Goal: Check status: Check status

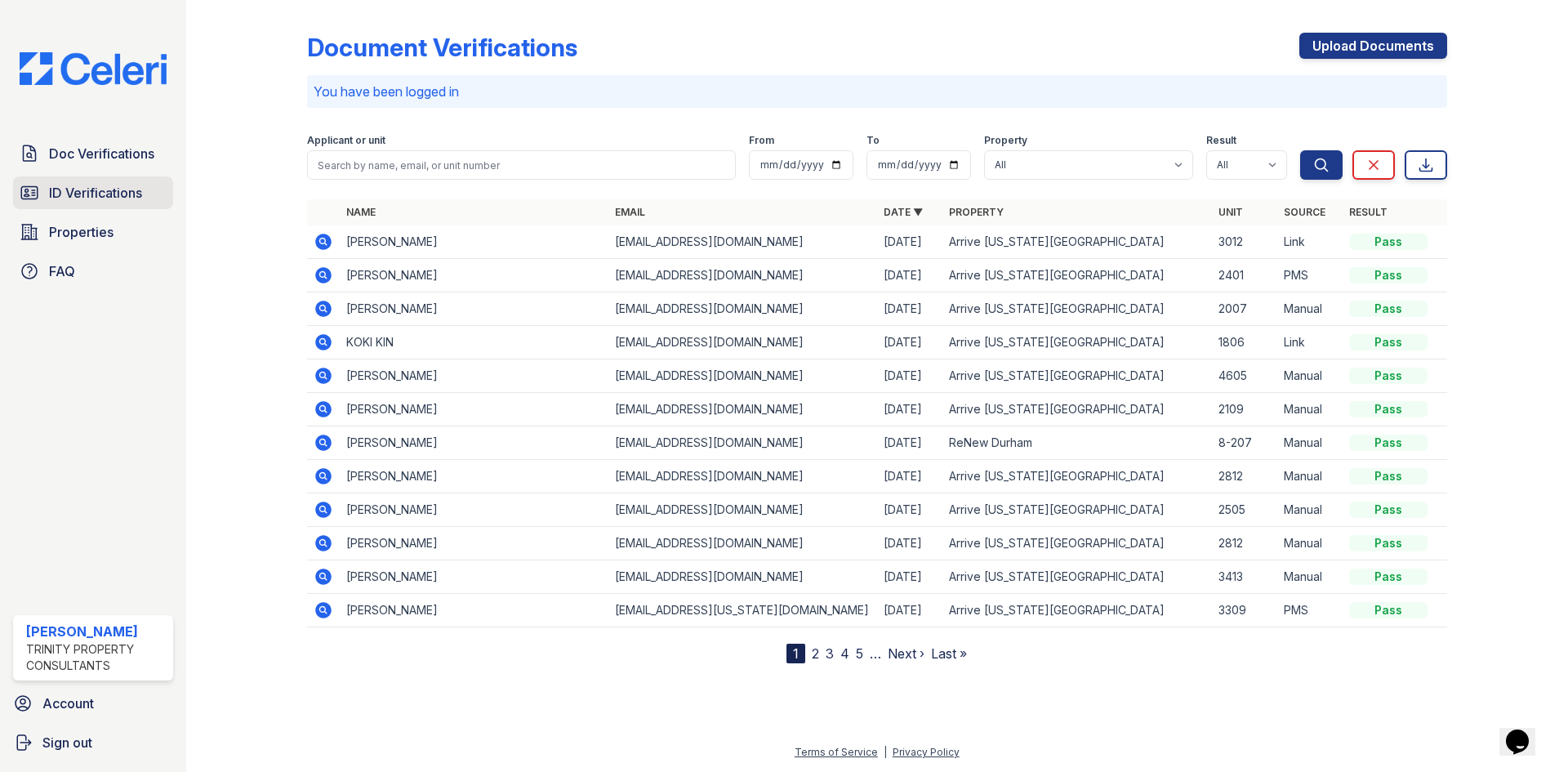
click at [68, 191] on span "ID Verifications" at bounding box center [95, 193] width 93 height 19
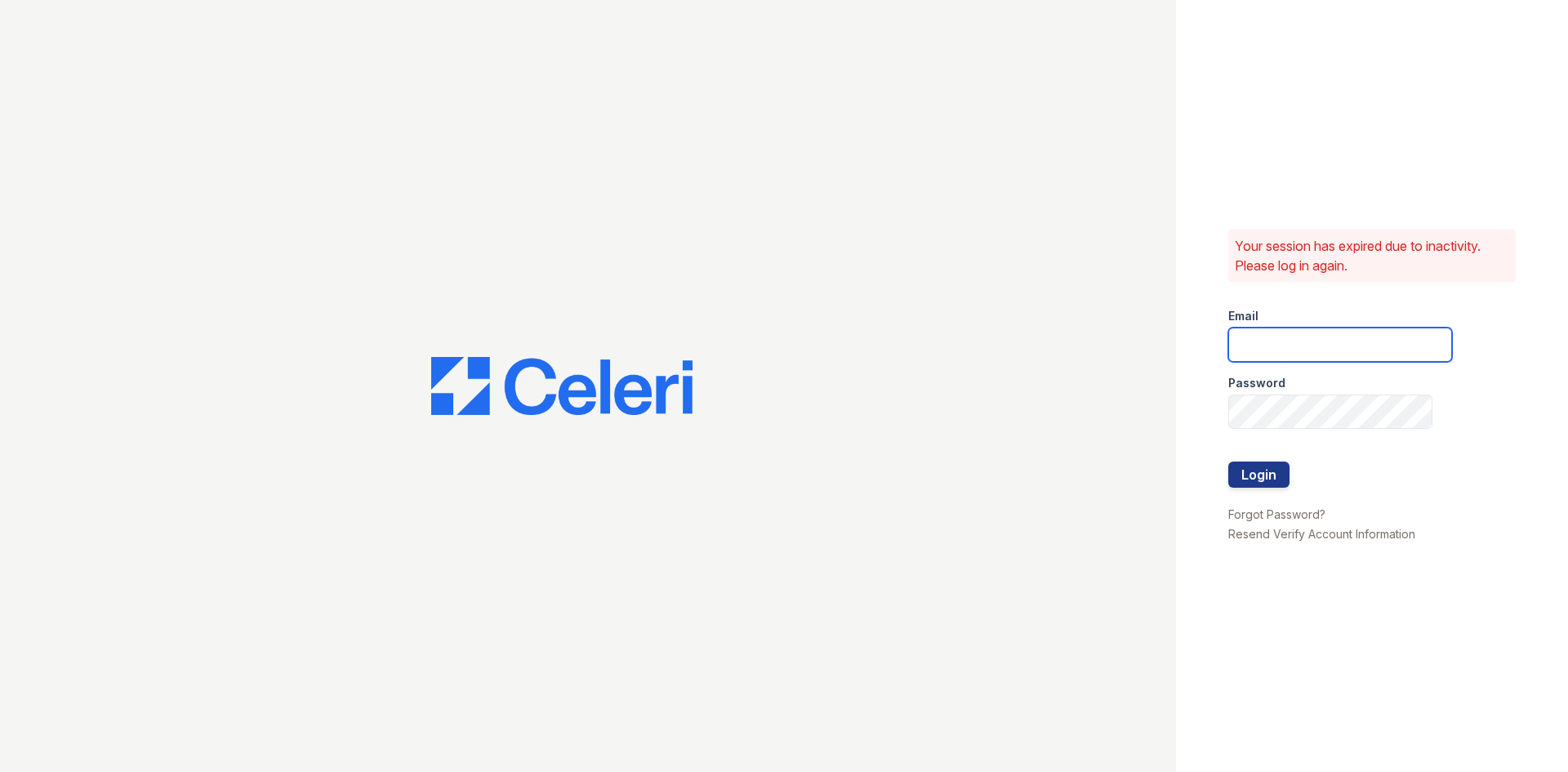
click at [1287, 342] on input "email" at bounding box center [1340, 344] width 224 height 34
type input "tkelly@trinity-pm.com"
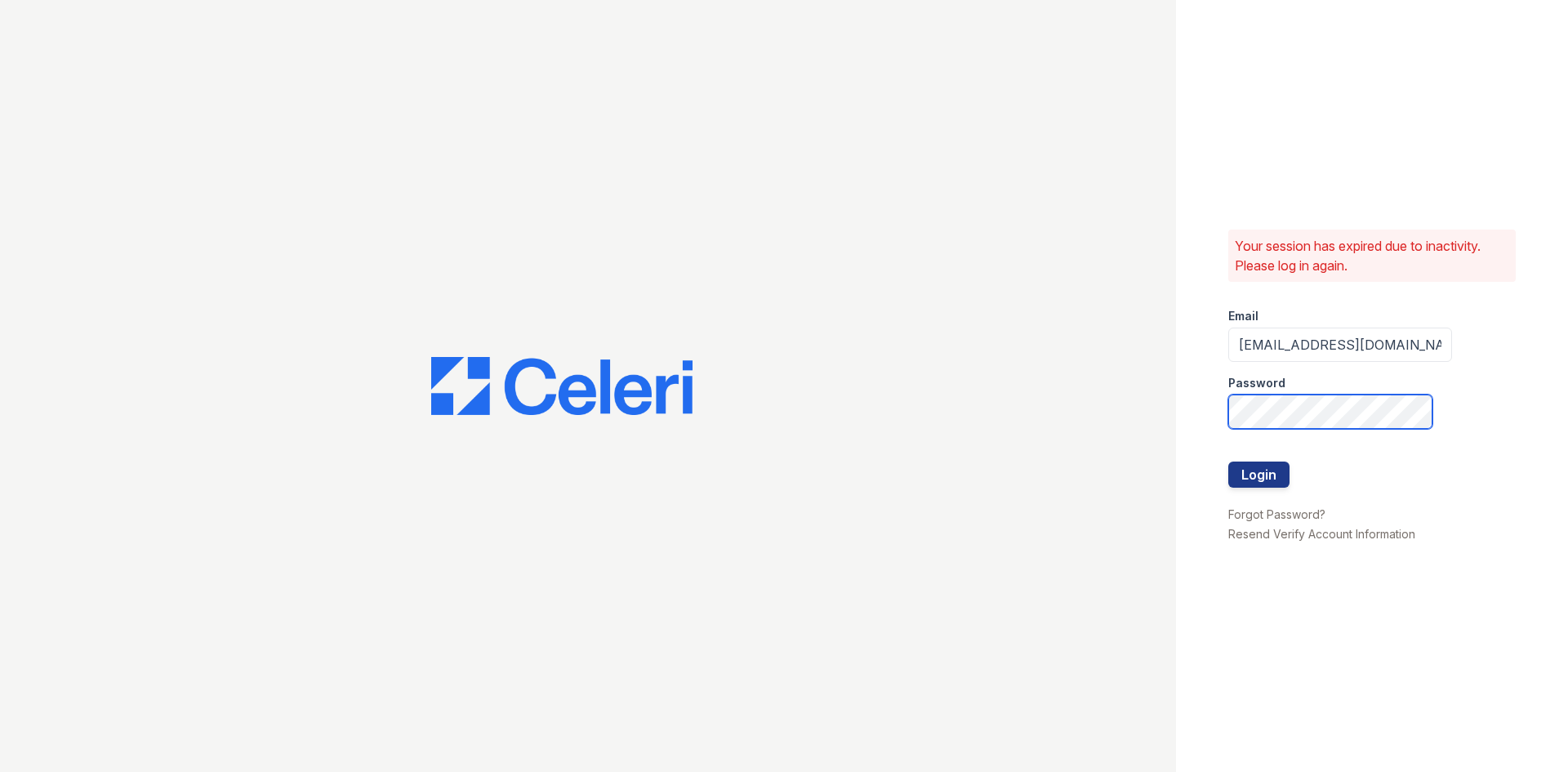
click at [1228, 462] on button "Login" at bounding box center [1259, 475] width 61 height 26
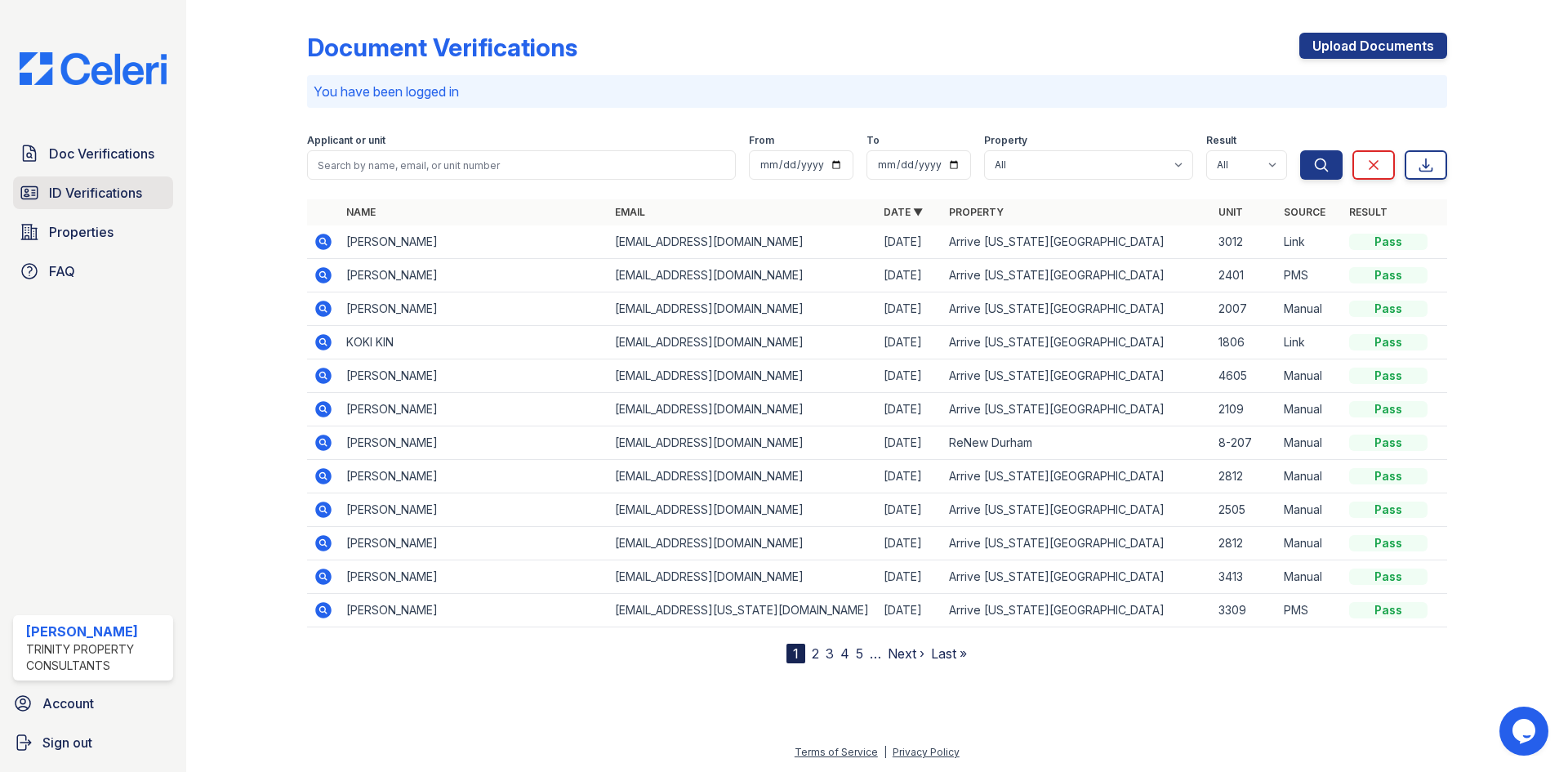
click at [116, 185] on span "ID Verifications" at bounding box center [95, 193] width 93 height 19
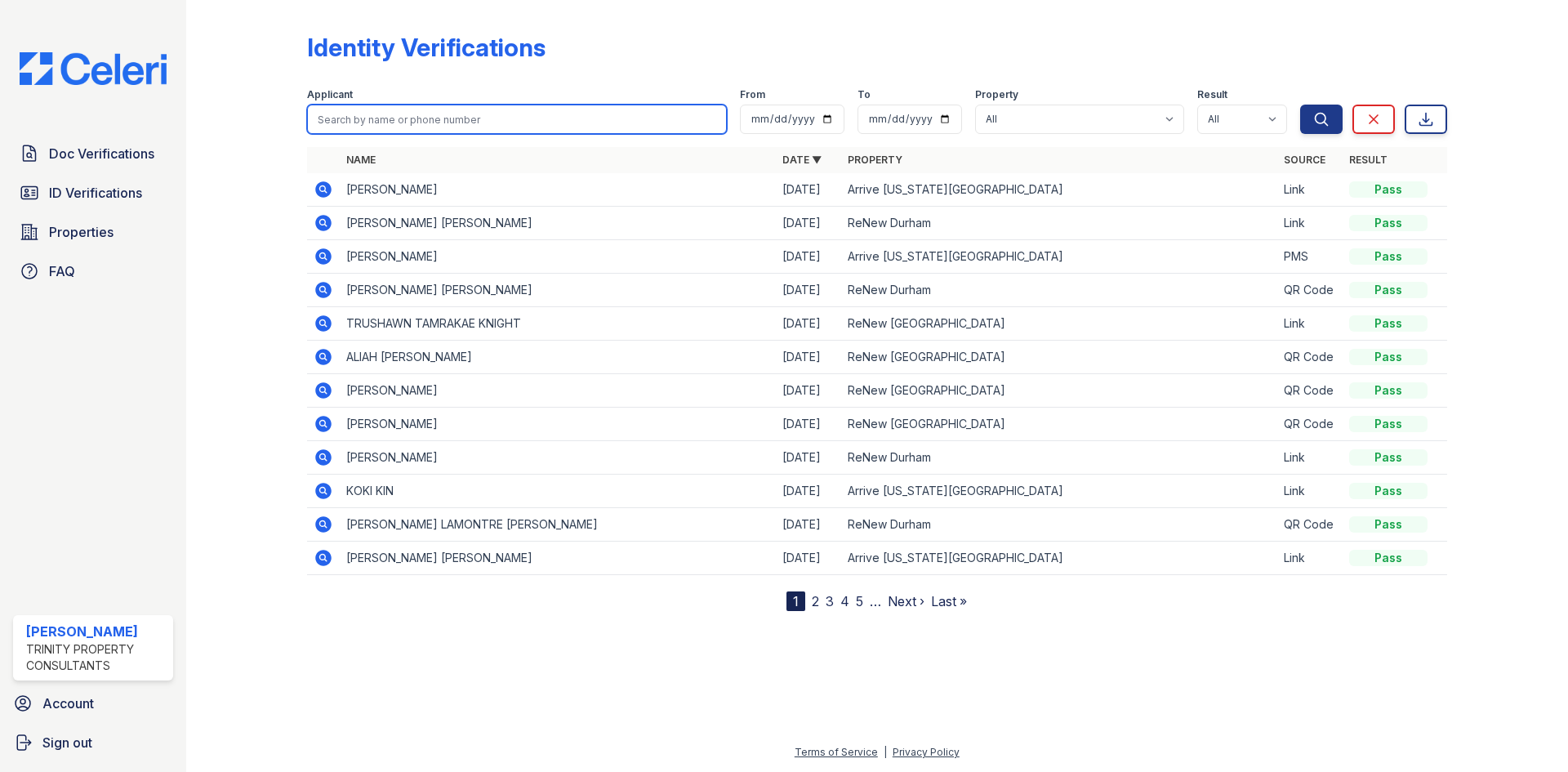
click at [409, 124] on input "search" at bounding box center [517, 119] width 420 height 30
type input "garrick"
click at [1301, 105] on button "Search" at bounding box center [1322, 119] width 43 height 30
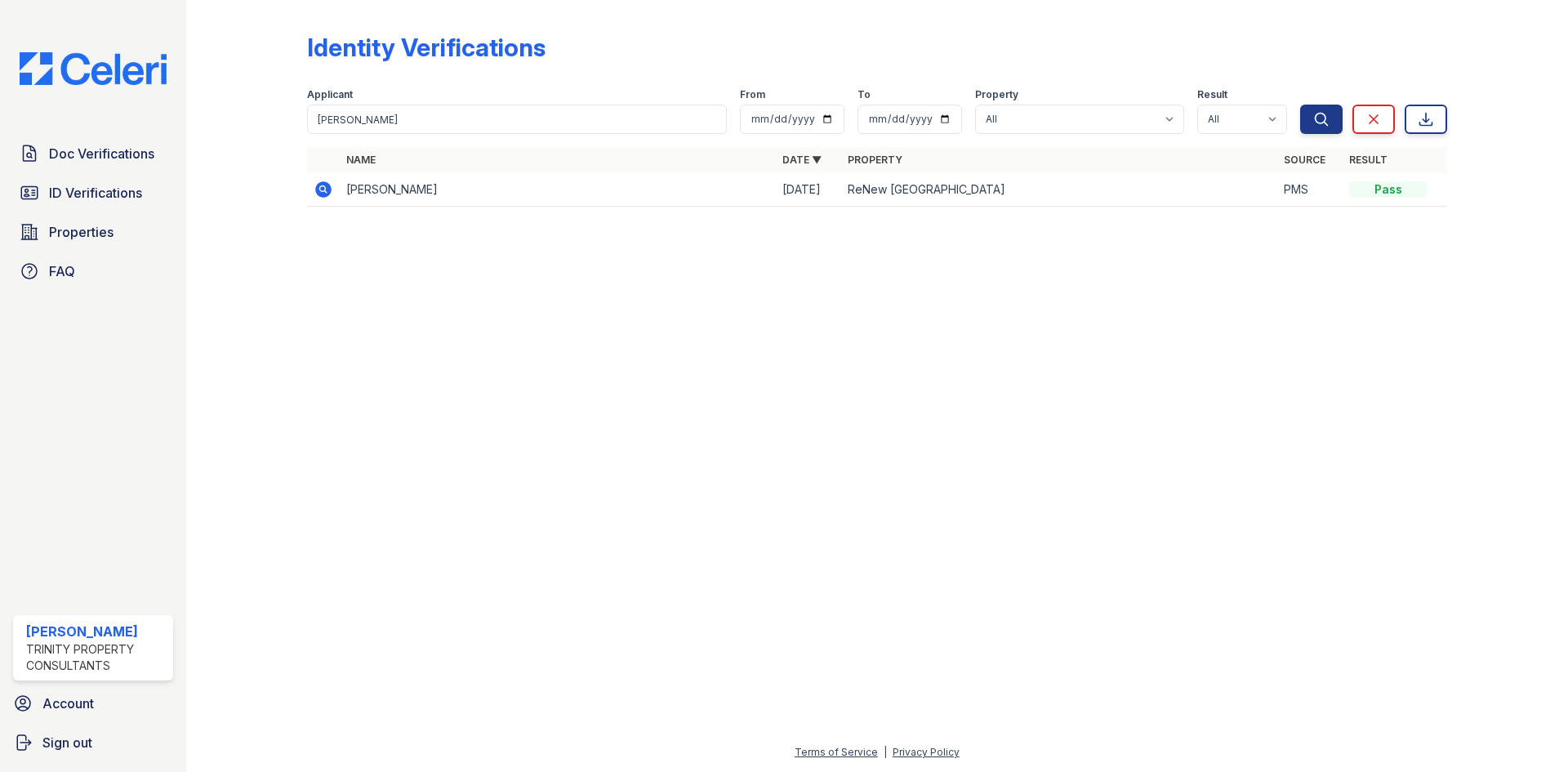
click at [315, 182] on icon at bounding box center [323, 189] width 19 height 19
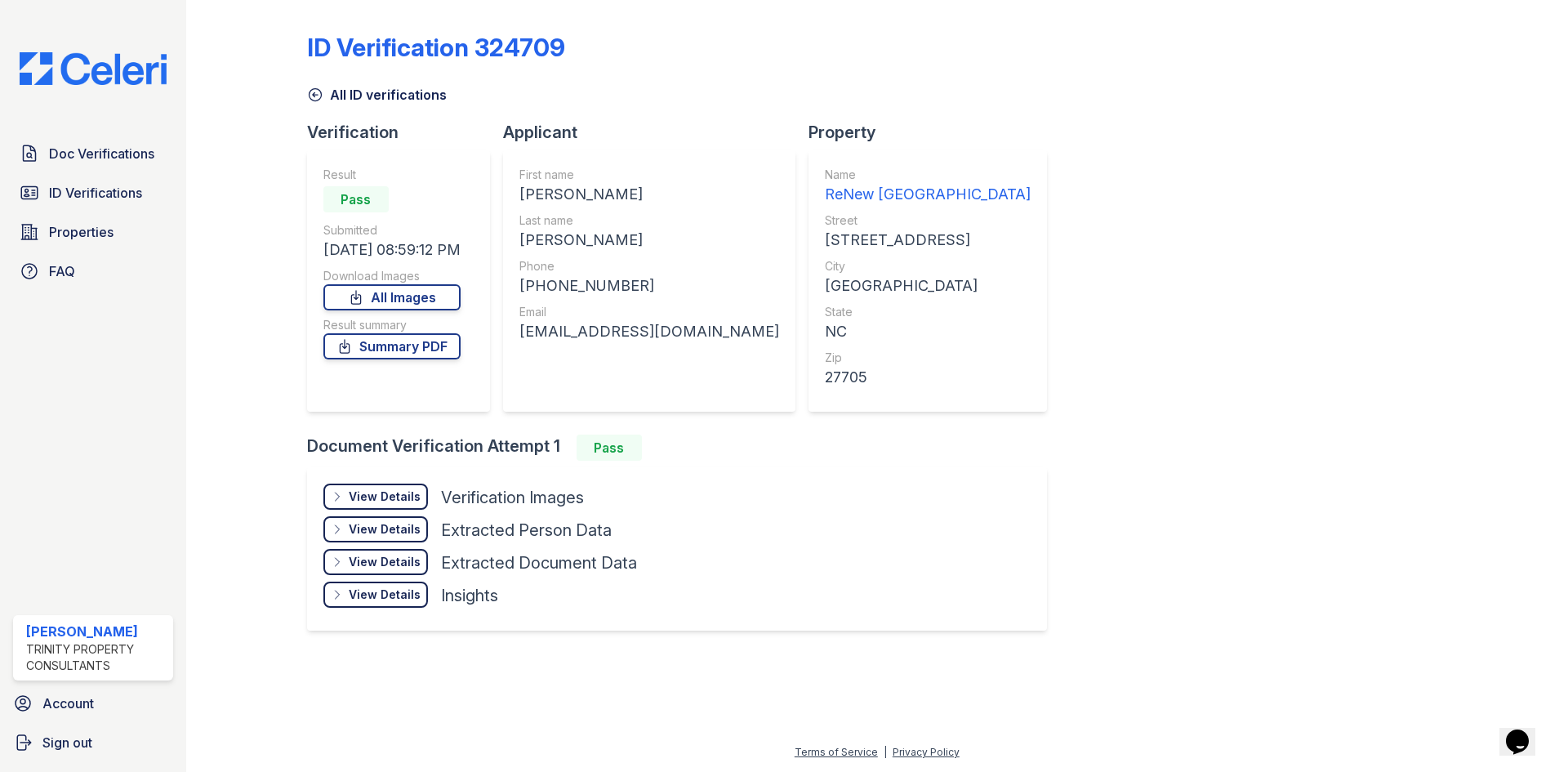
click at [389, 497] on div "View Details" at bounding box center [385, 497] width 72 height 17
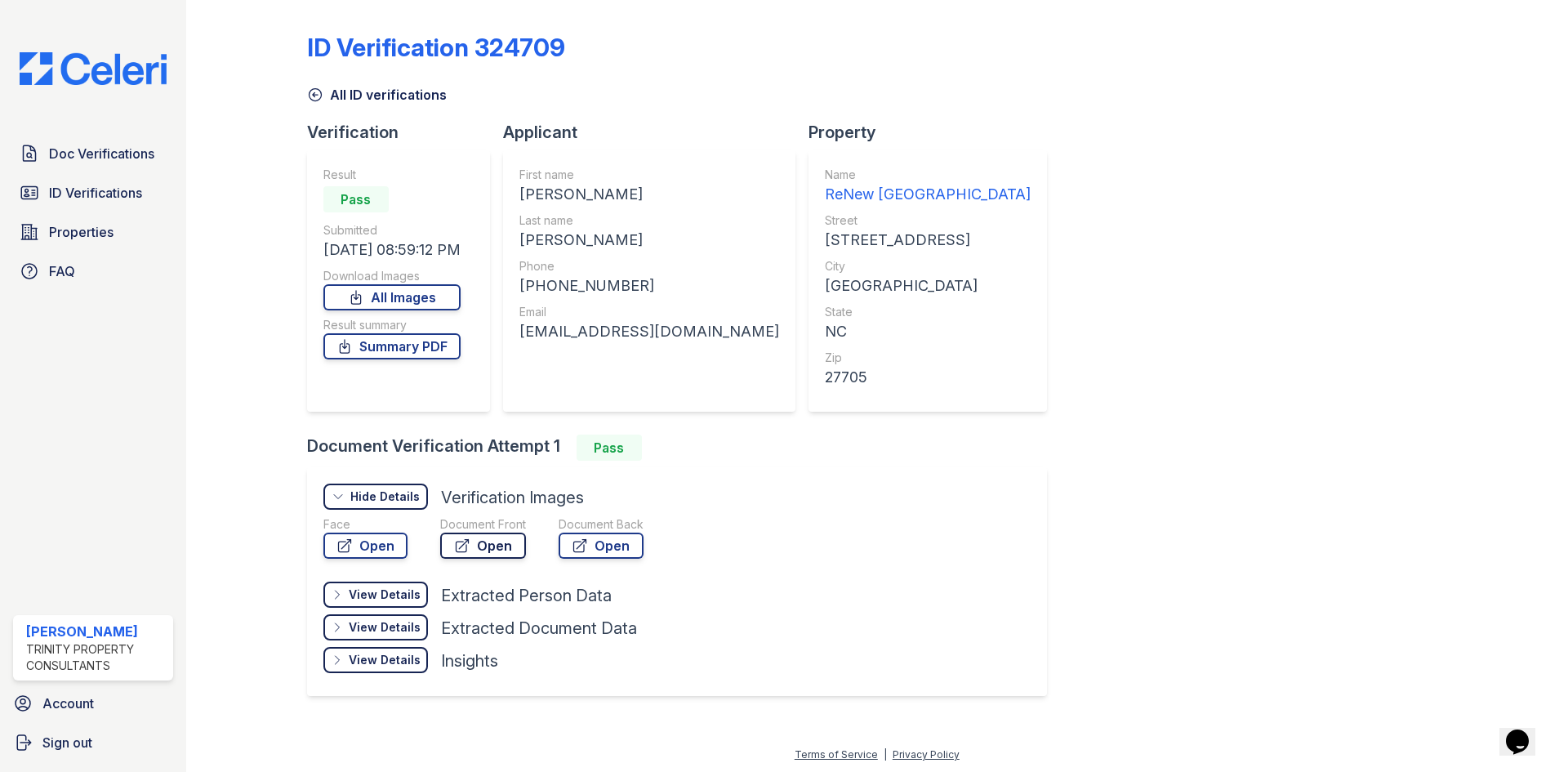
click at [474, 543] on link "Open" at bounding box center [483, 546] width 86 height 26
click at [426, 346] on link "Summary PDF" at bounding box center [392, 346] width 137 height 26
